Goal: Find contact information: Find contact information

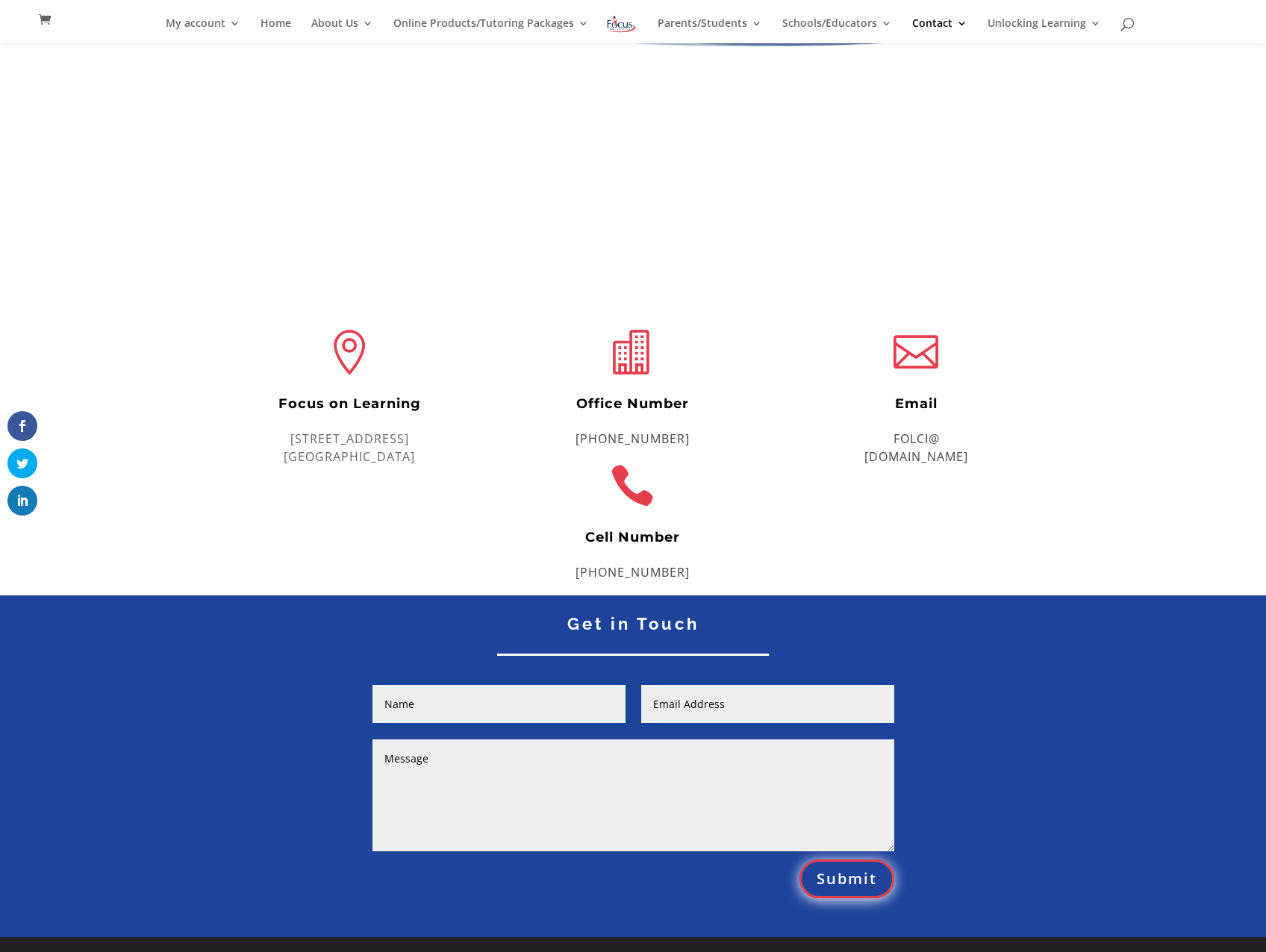
scroll to position [127, 0]
drag, startPoint x: 1024, startPoint y: 240, endPoint x: 911, endPoint y: 697, distance: 470.8
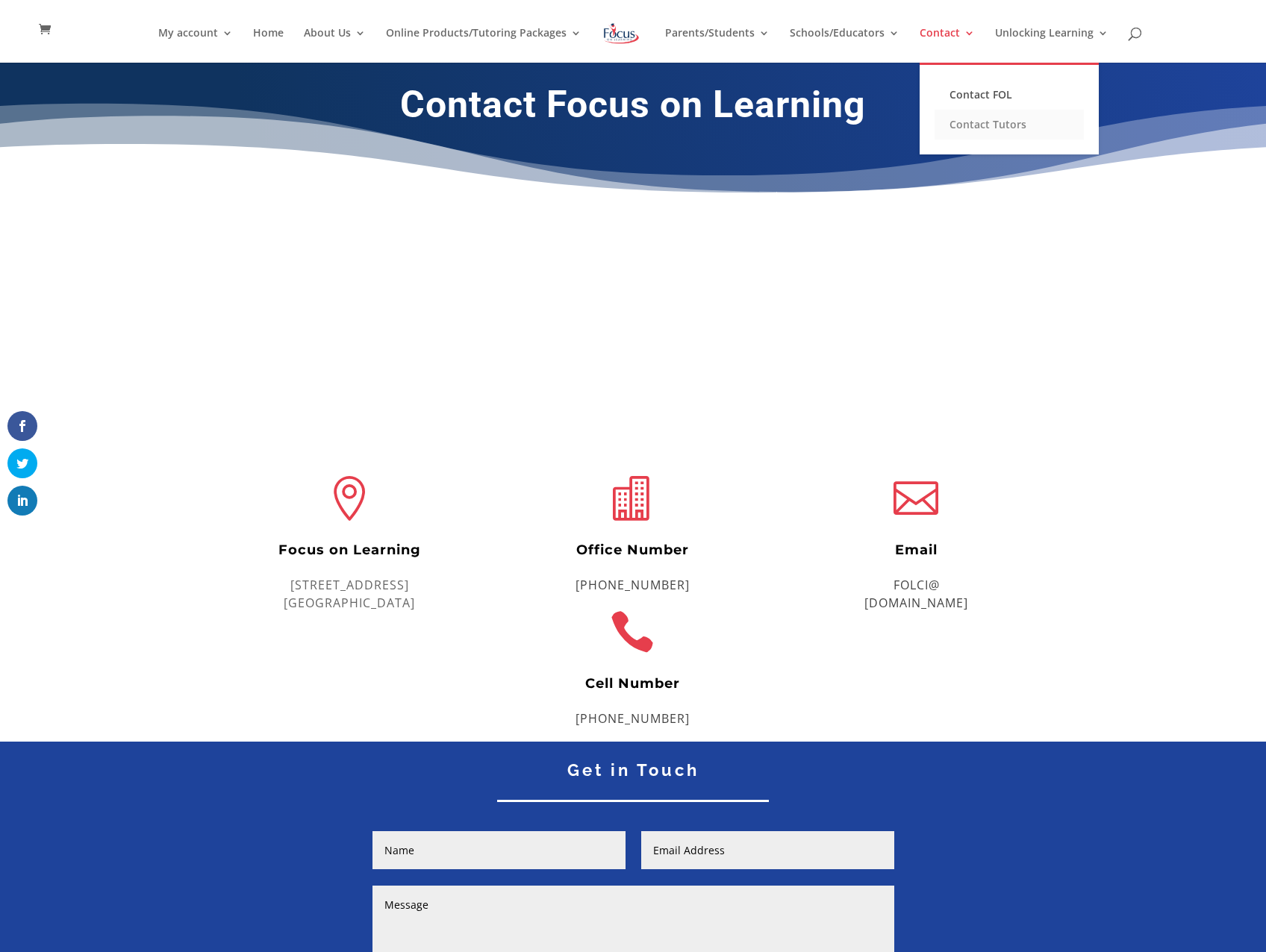
click at [1033, 114] on link "Contact Tutors" at bounding box center [1009, 124] width 150 height 30
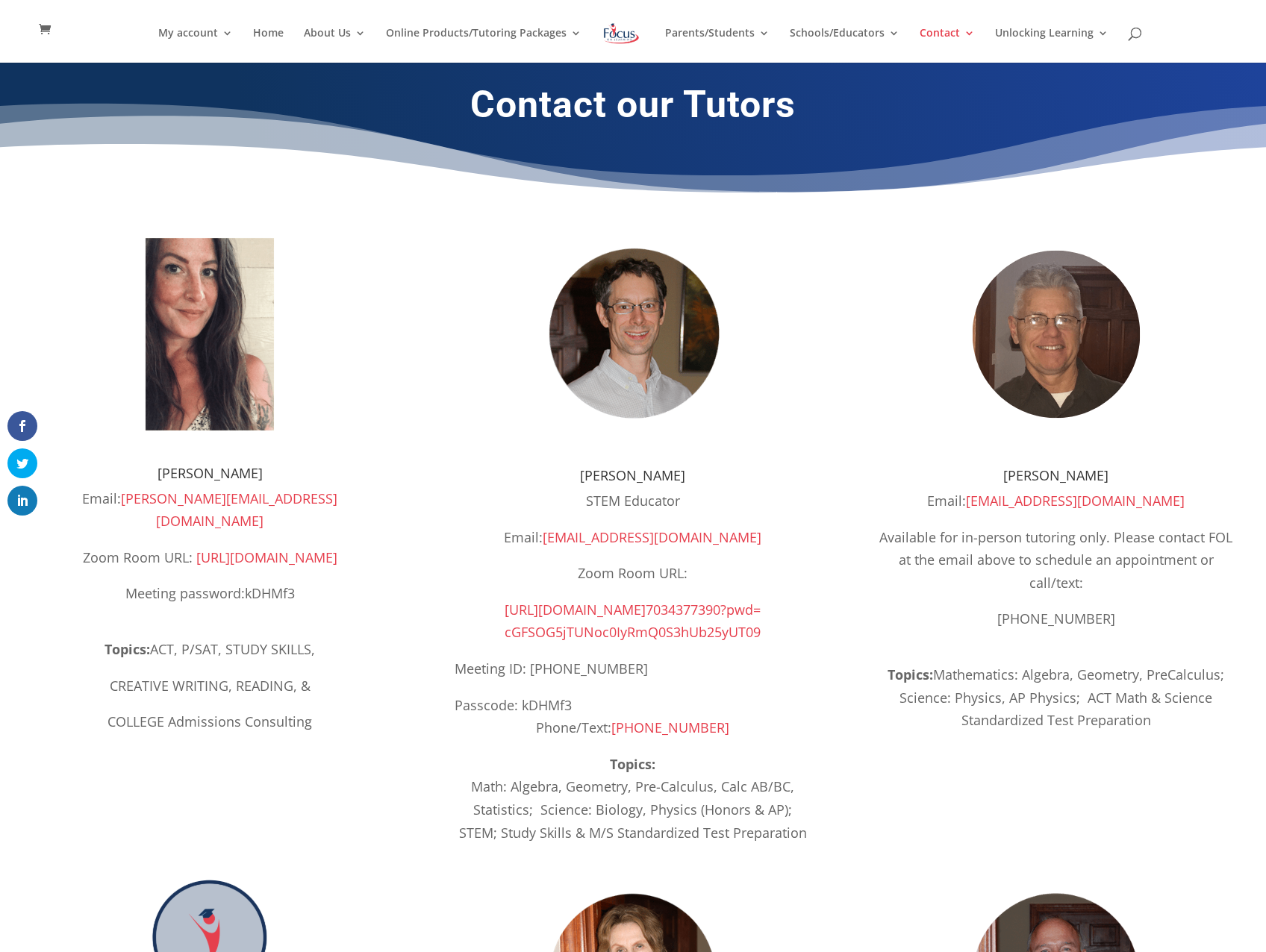
drag, startPoint x: 911, startPoint y: 368, endPoint x: 911, endPoint y: 116, distance: 252.0
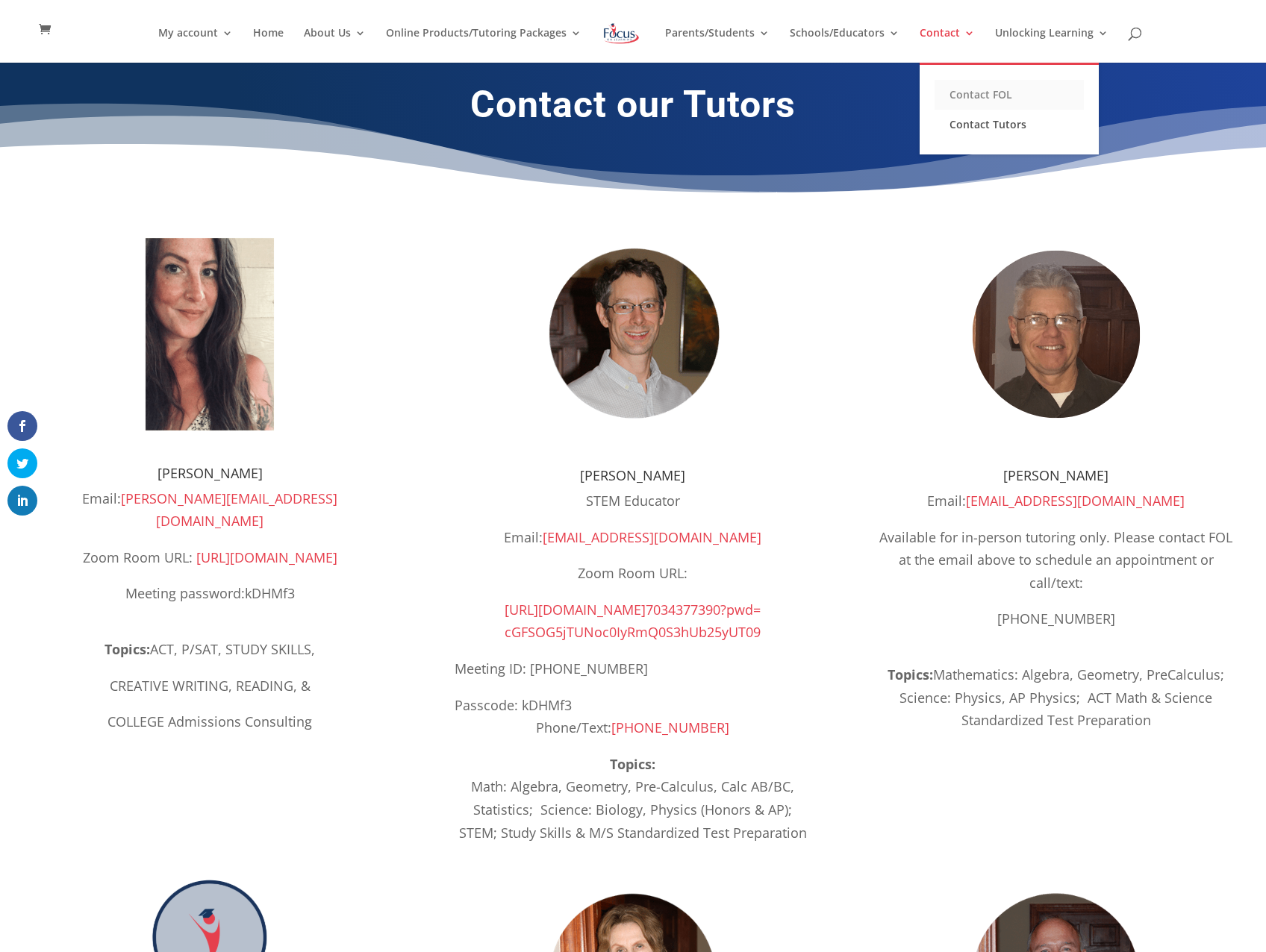
click at [964, 87] on link "Contact FOL" at bounding box center [1009, 94] width 150 height 30
